Goal: Task Accomplishment & Management: Manage account settings

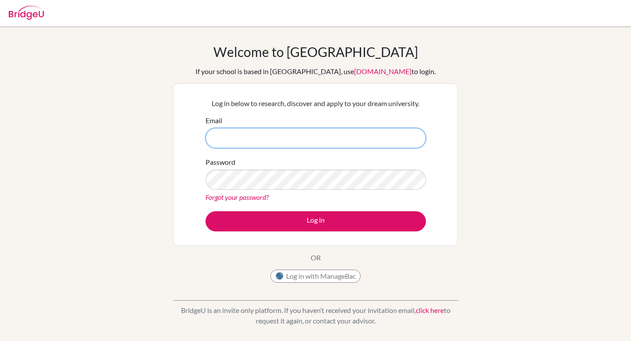
click at [291, 141] on input "Email" at bounding box center [315, 138] width 220 height 20
type input "[EMAIL_ADDRESS][DOMAIN_NAME]"
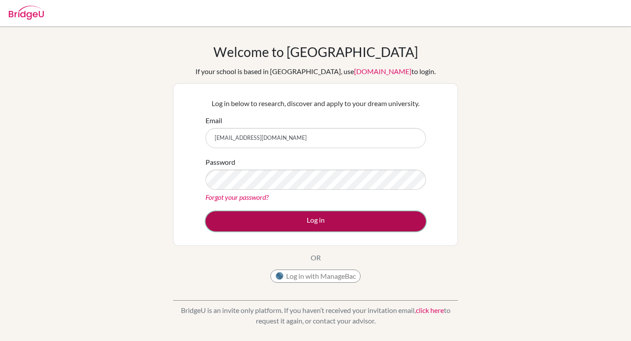
click at [318, 217] on button "Log in" at bounding box center [315, 221] width 220 height 20
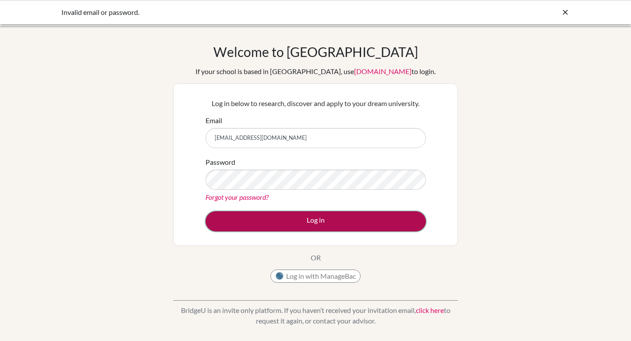
click at [311, 223] on button "Log in" at bounding box center [315, 221] width 220 height 20
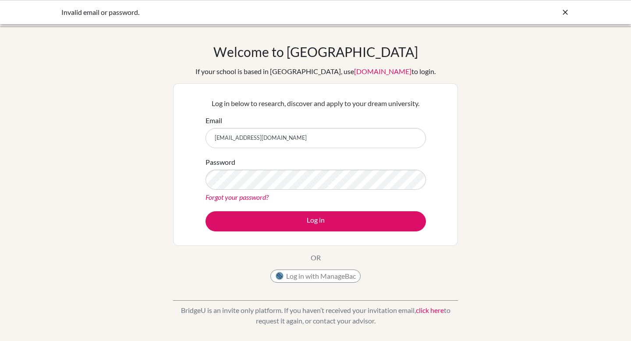
click at [257, 198] on link "Forgot your password?" at bounding box center [236, 197] width 63 height 8
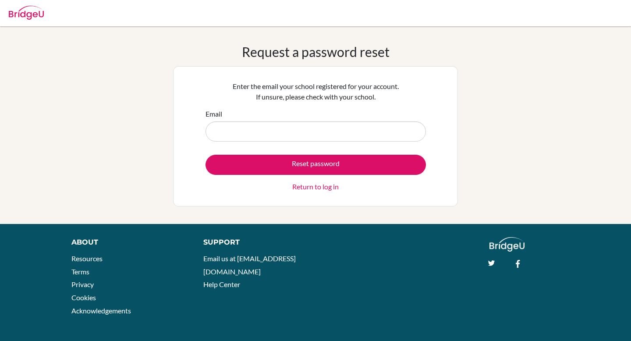
click at [295, 133] on input "Email" at bounding box center [315, 131] width 220 height 20
type input "[EMAIL_ADDRESS][DOMAIN_NAME]"
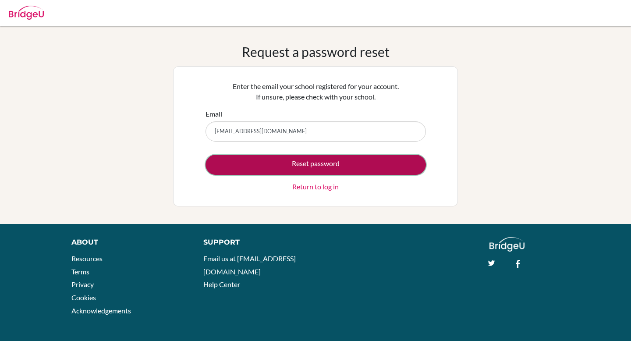
click at [329, 165] on button "Reset password" at bounding box center [315, 165] width 220 height 20
